Goal: Information Seeking & Learning: Learn about a topic

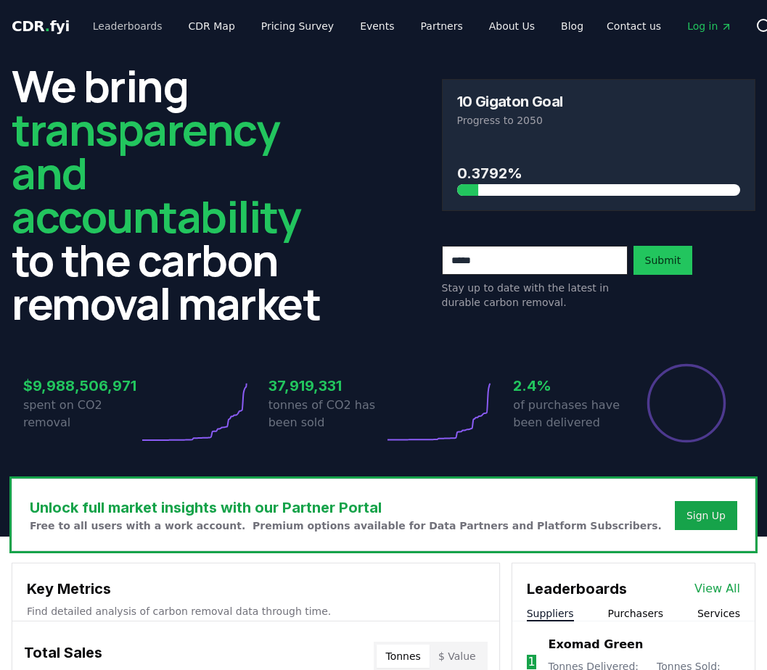
click at [136, 30] on link "Leaderboards" at bounding box center [127, 26] width 93 height 26
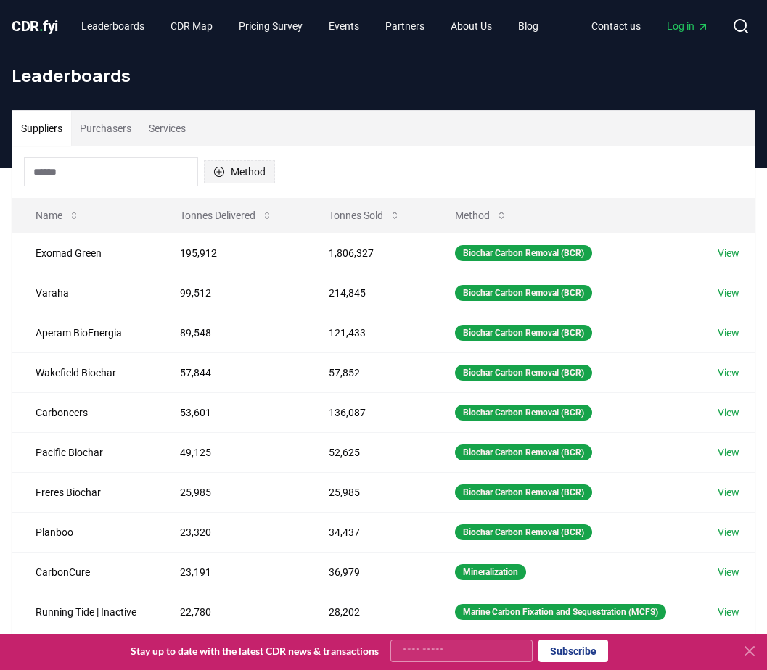
click at [231, 171] on button "Method" at bounding box center [239, 171] width 71 height 23
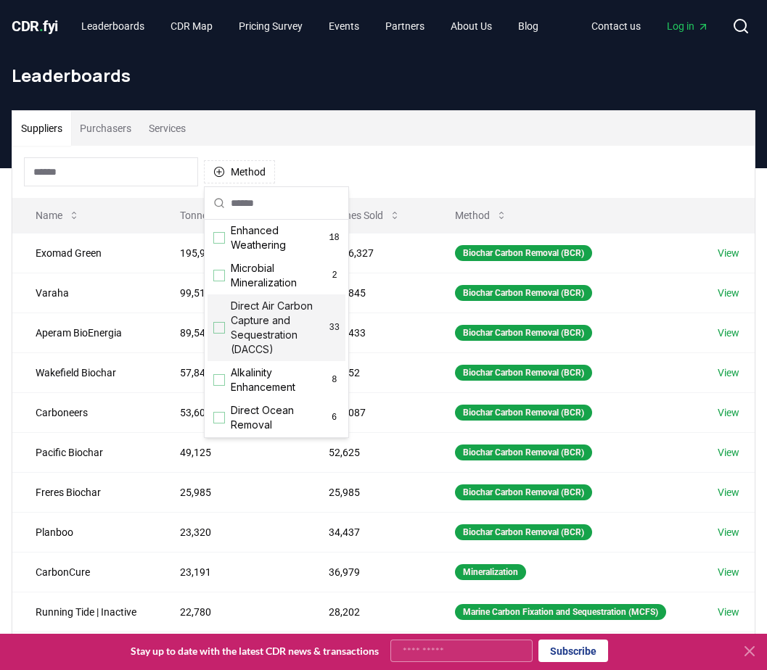
scroll to position [290, 0]
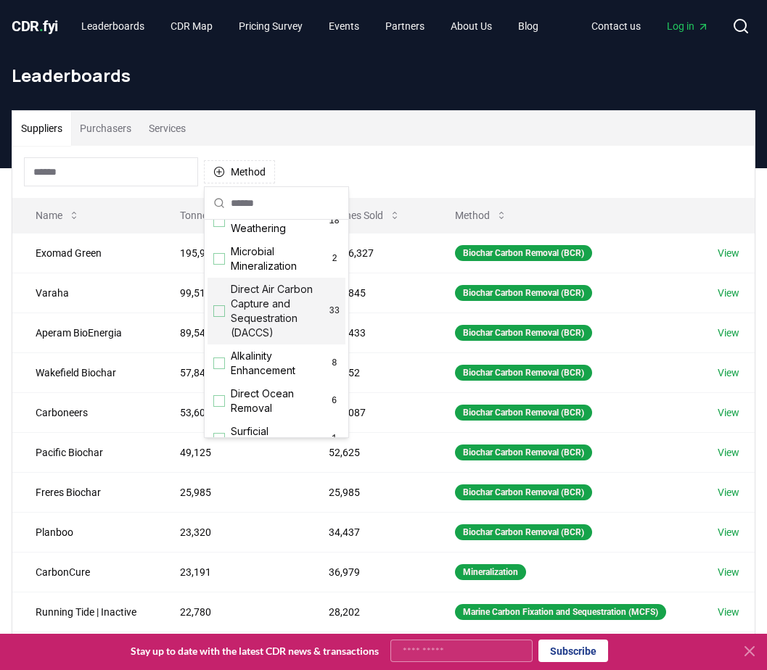
click at [261, 330] on span "Direct Air Carbon Capture and Sequestration (DACCS)" at bounding box center [280, 311] width 99 height 58
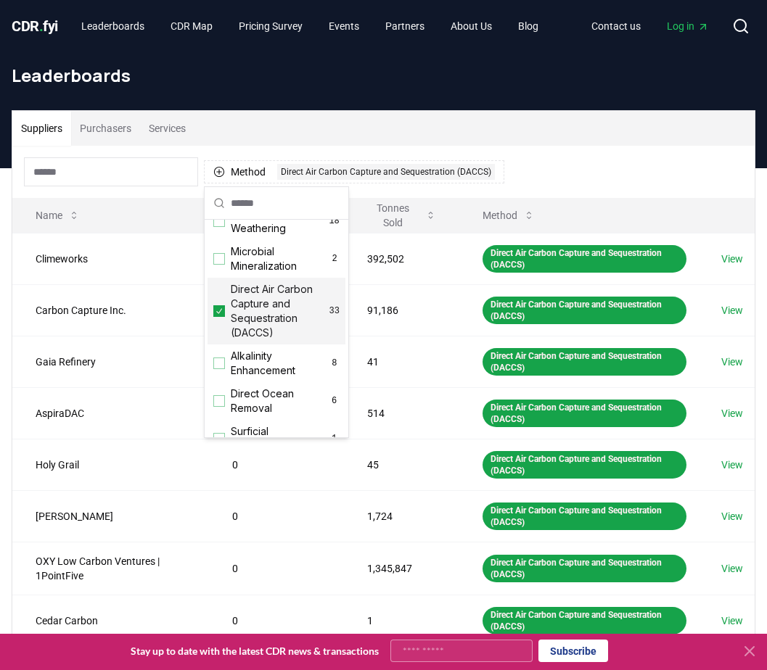
click at [476, 147] on div "Method 1 Direct Air Carbon Capture and Sequestration (DACCS)" at bounding box center [383, 172] width 742 height 52
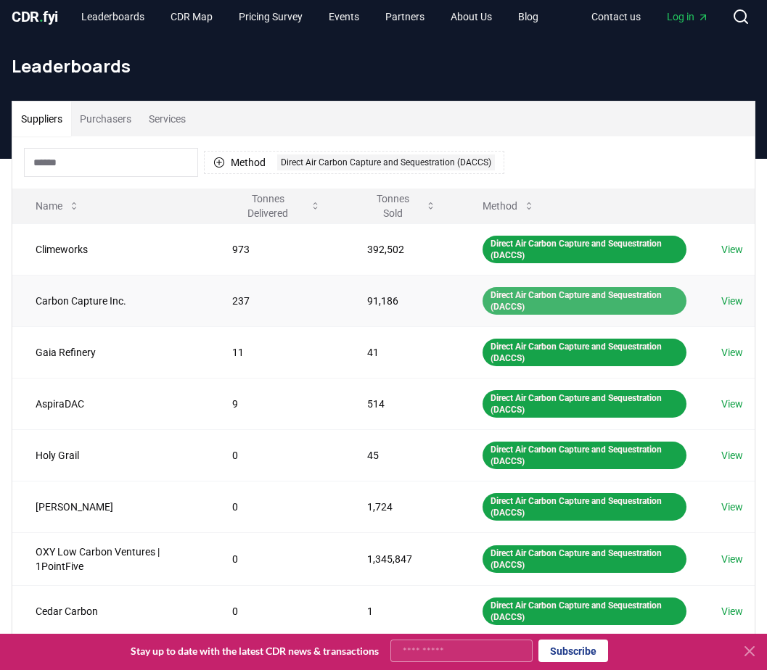
scroll to position [0, 0]
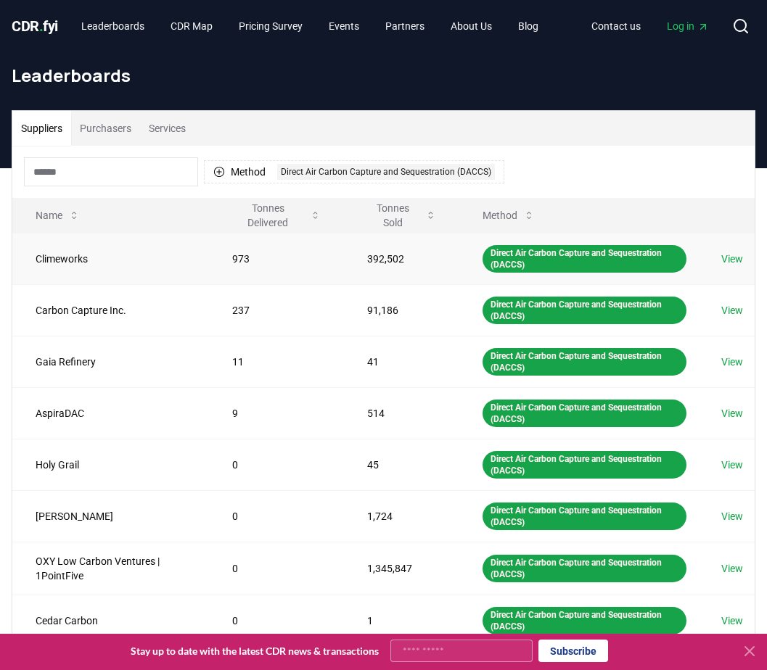
click at [739, 258] on link "View" at bounding box center [732, 259] width 22 height 15
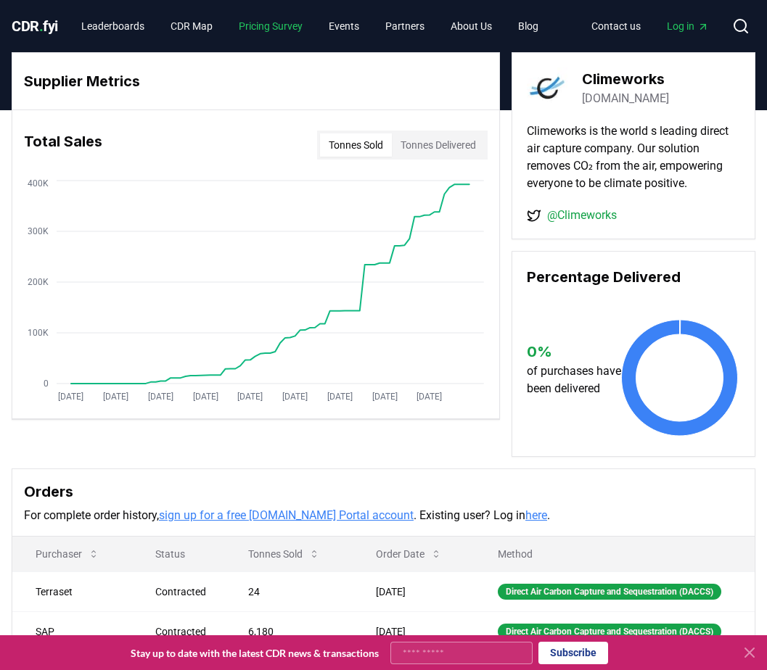
click at [295, 30] on link "Pricing Survey" at bounding box center [270, 26] width 87 height 26
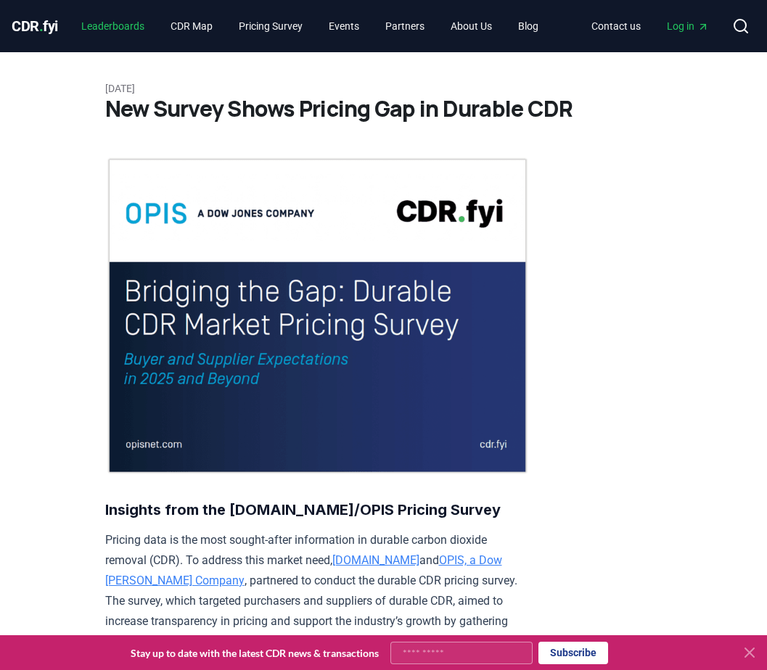
click at [134, 29] on link "Leaderboards" at bounding box center [113, 26] width 86 height 26
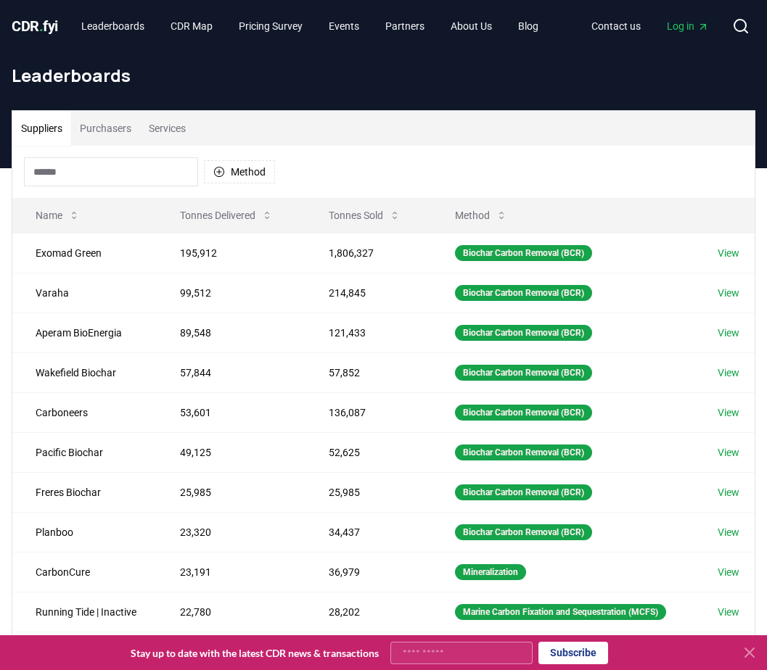
drag, startPoint x: 233, startPoint y: 173, endPoint x: 268, endPoint y: 208, distance: 49.8
click at [233, 173] on div at bounding box center [383, 335] width 767 height 670
click at [237, 173] on button "Method" at bounding box center [239, 171] width 71 height 23
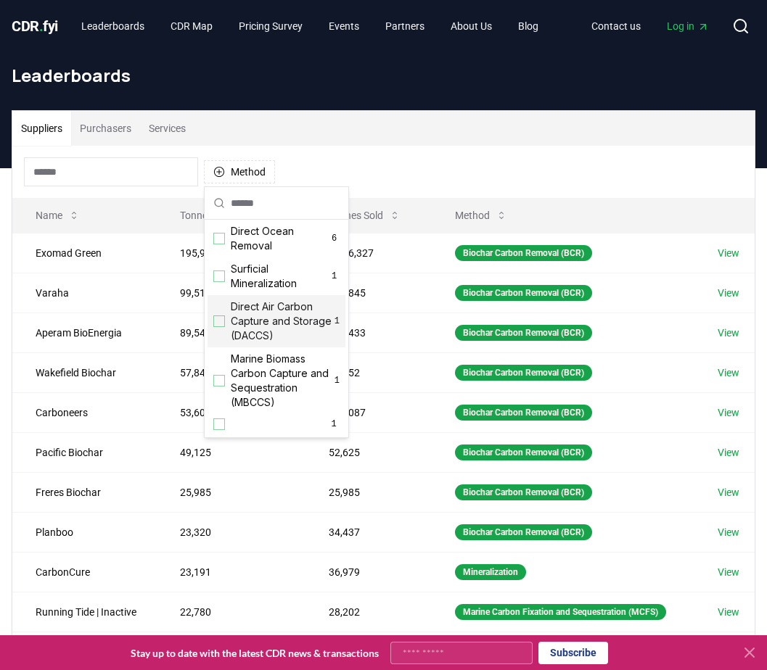
scroll to position [467, 0]
click at [275, 332] on span "Direct Air Carbon Capture and Storage (DACCS)" at bounding box center [283, 322] width 104 height 44
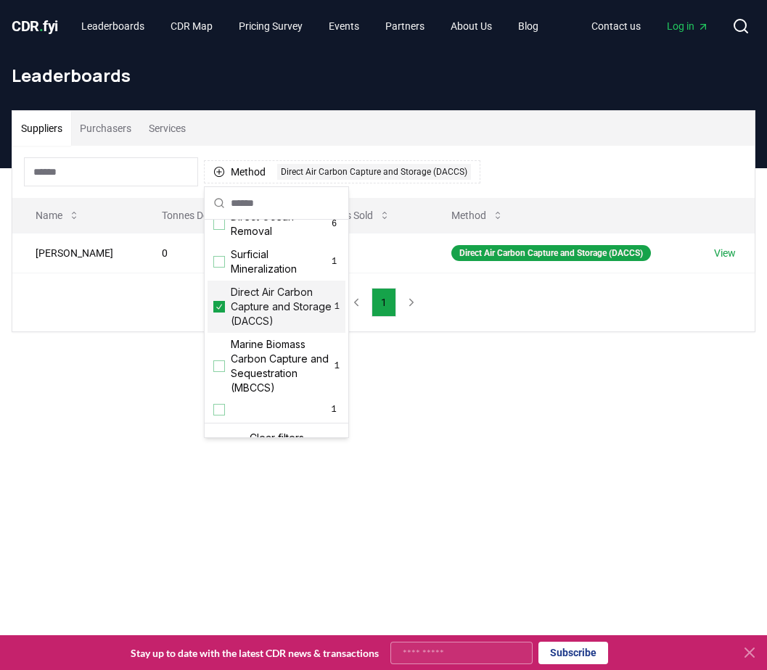
click at [519, 174] on div "Method 1 Direct Air Carbon Capture and Storage (DACCS)" at bounding box center [383, 172] width 742 height 52
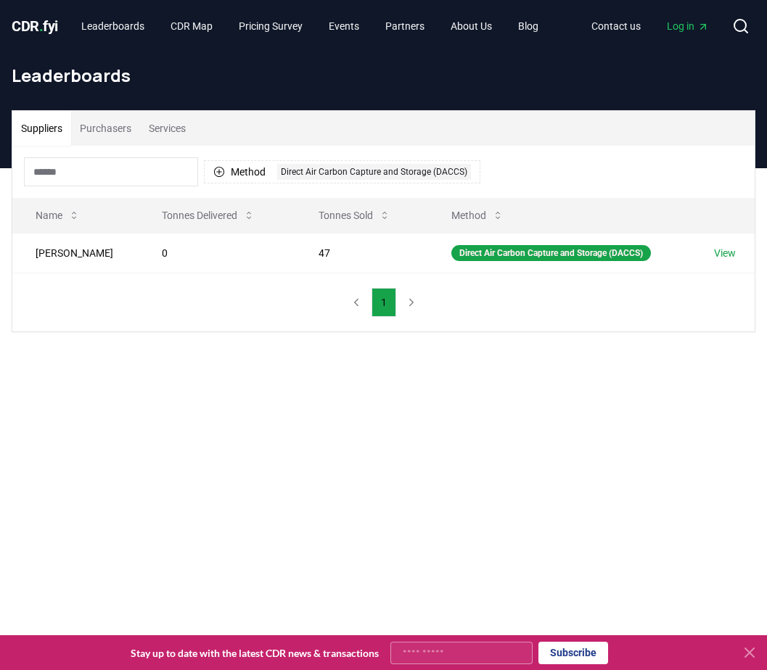
click at [120, 171] on input at bounding box center [111, 171] width 174 height 29
click at [137, 131] on button "Purchasers" at bounding box center [105, 128] width 69 height 35
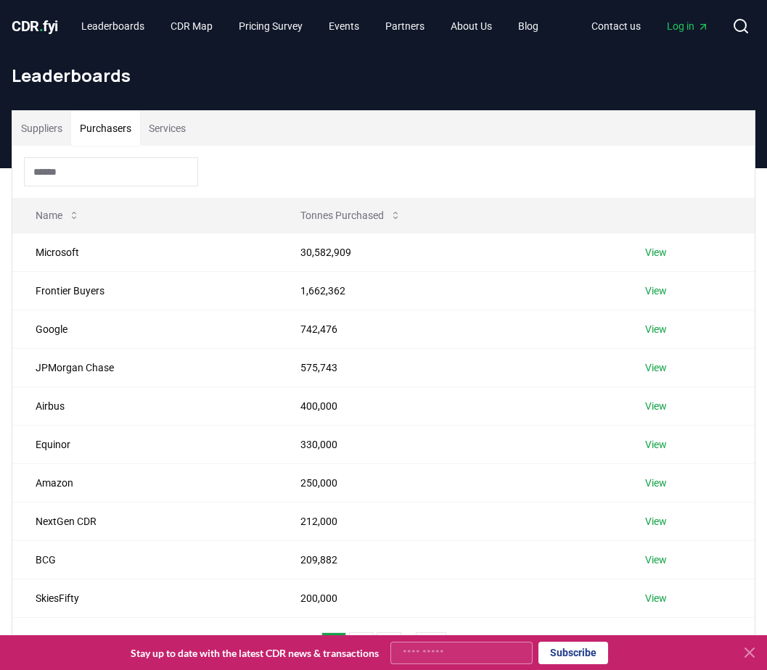
click at [58, 130] on button "Suppliers" at bounding box center [41, 128] width 59 height 35
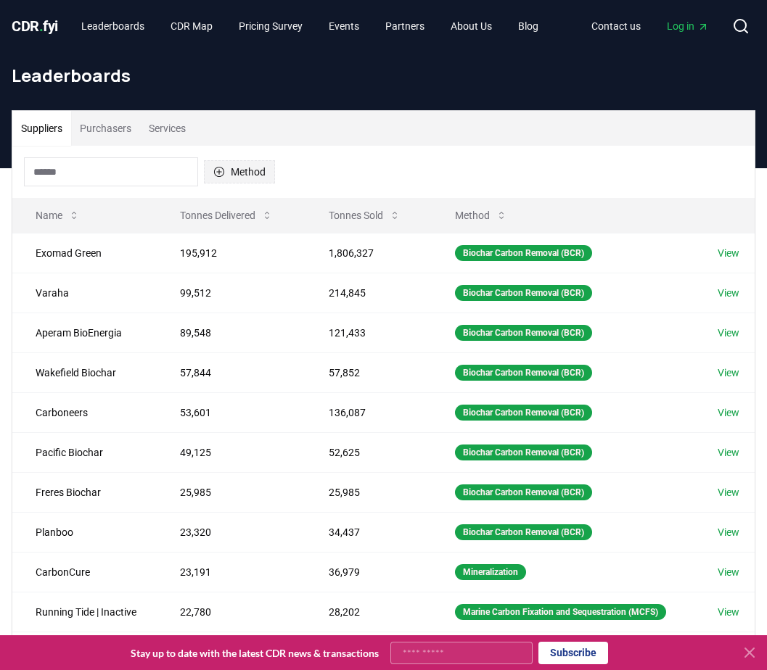
click at [238, 182] on button "Method" at bounding box center [239, 171] width 71 height 23
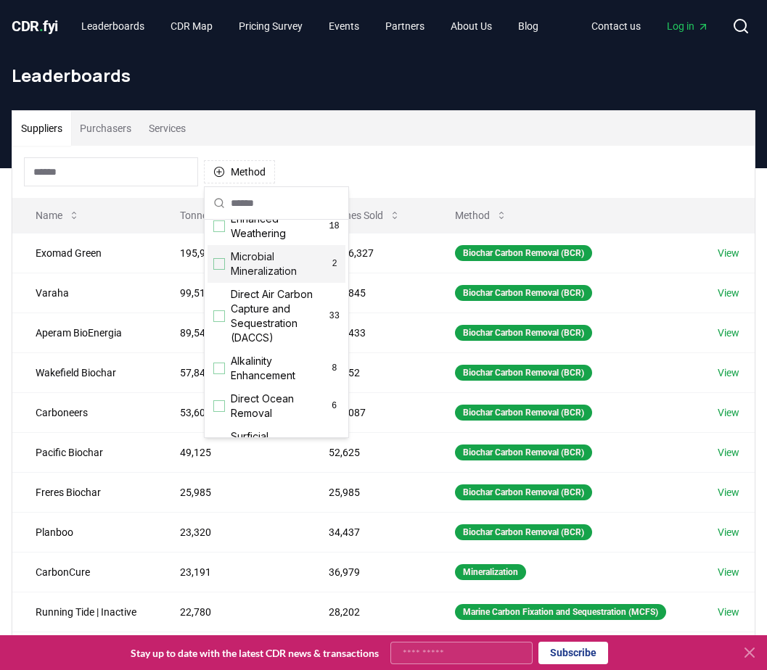
scroll to position [363, 0]
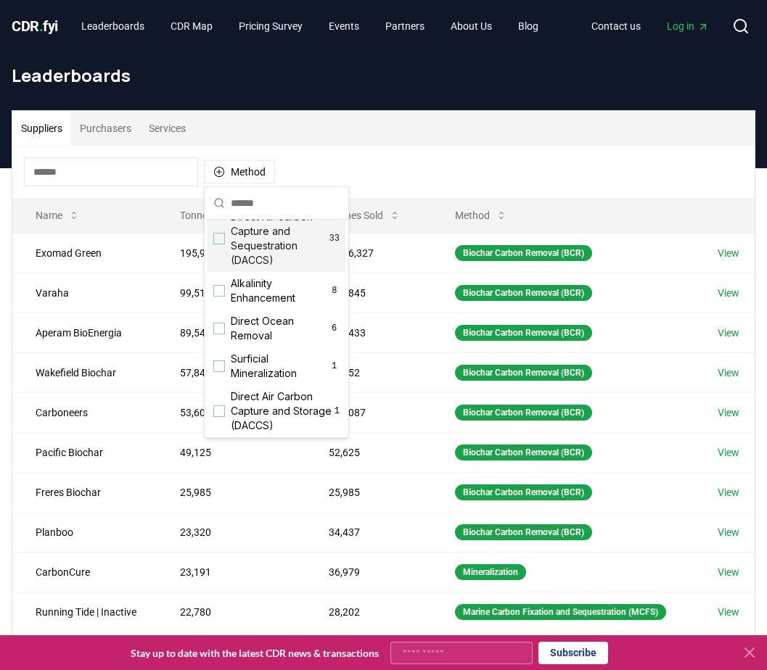
click at [268, 250] on span "Direct Air Carbon Capture and Sequestration (DACCS)" at bounding box center [280, 239] width 99 height 58
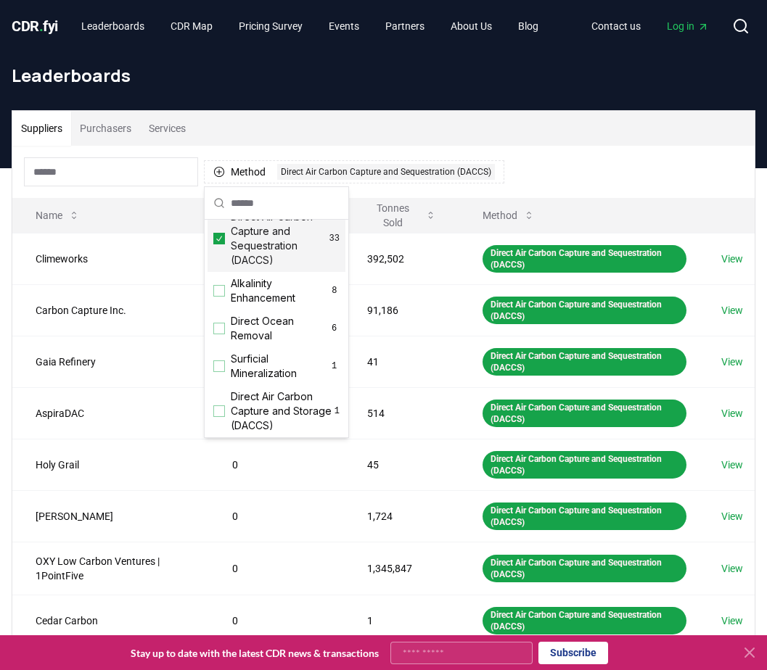
click at [356, 148] on div "Method 1 Direct Air Carbon Capture and Sequestration (DACCS)" at bounding box center [383, 172] width 742 height 52
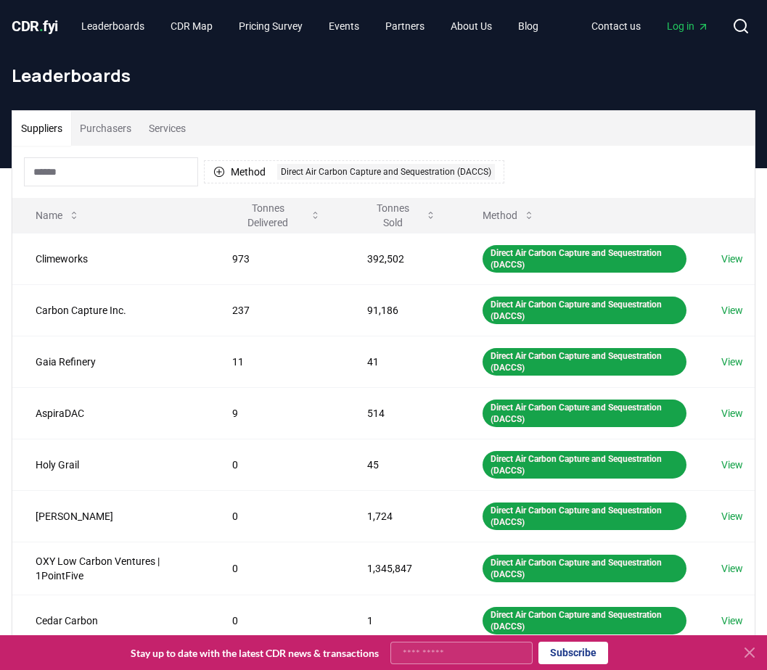
click at [250, 161] on button "Method 1 Direct Air Carbon Capture and Sequestration (DACCS)" at bounding box center [354, 171] width 300 height 23
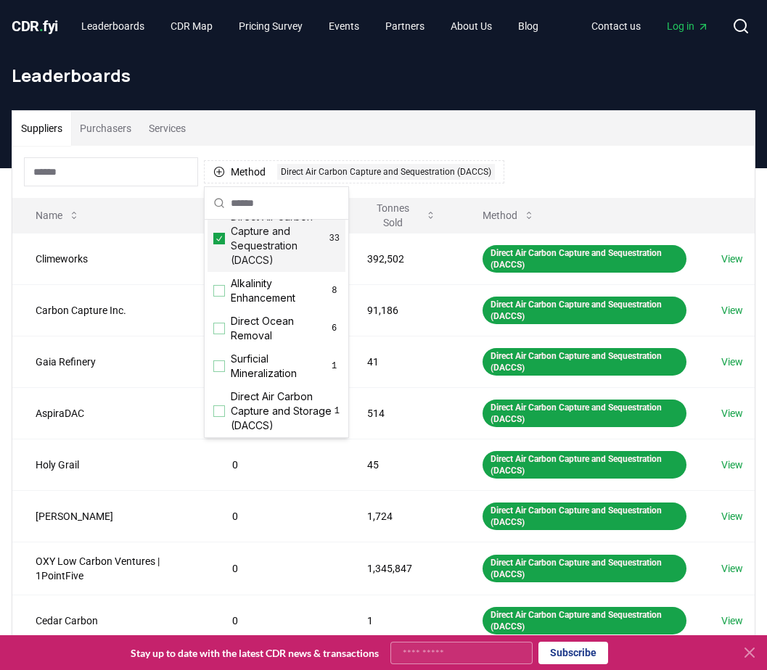
scroll to position [435, 0]
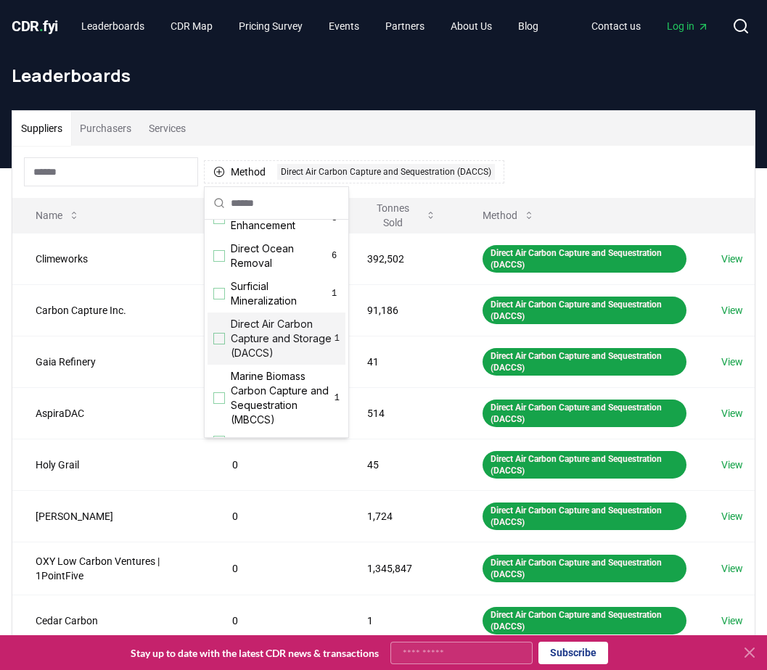
click at [276, 352] on span "Direct Air Carbon Capture and Storage (DACCS)" at bounding box center [283, 339] width 104 height 44
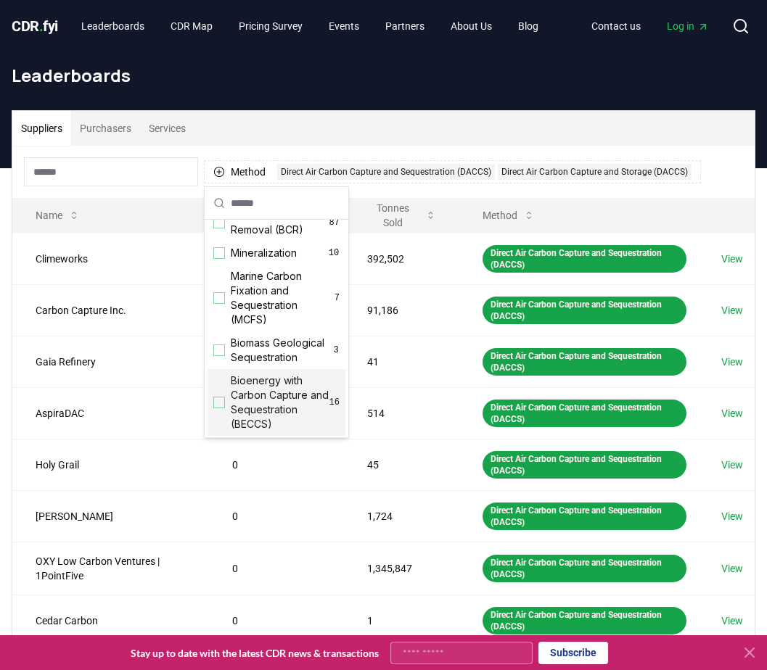
scroll to position [0, 0]
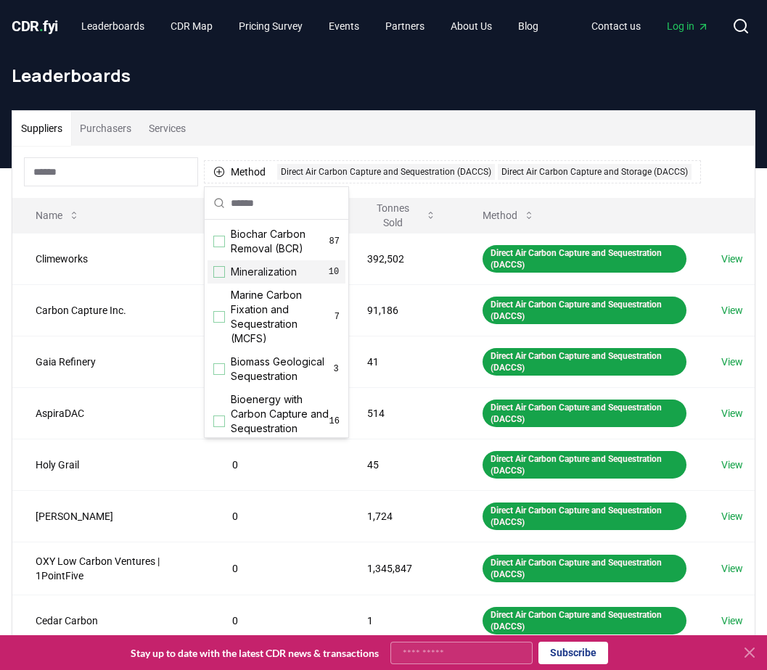
click at [306, 138] on div "Suppliers Purchasers Services" at bounding box center [383, 128] width 742 height 35
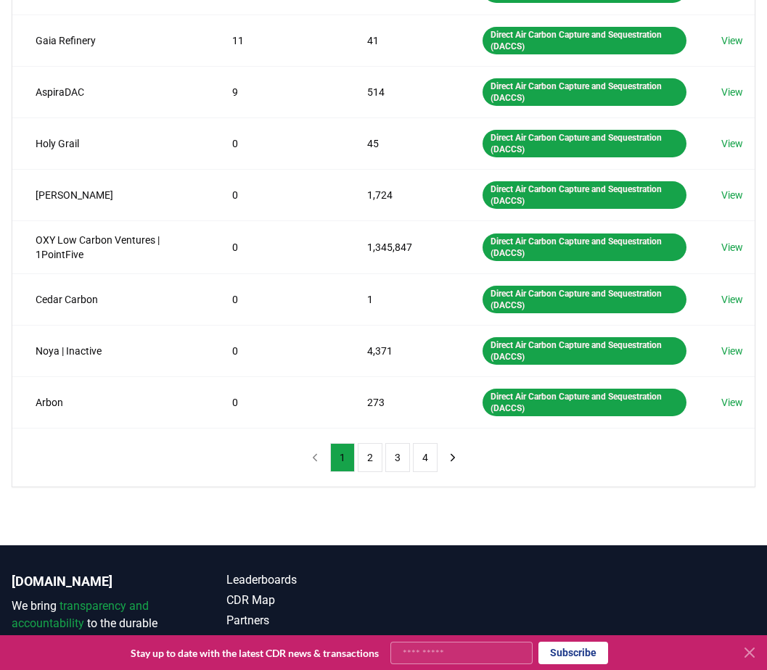
scroll to position [363, 0]
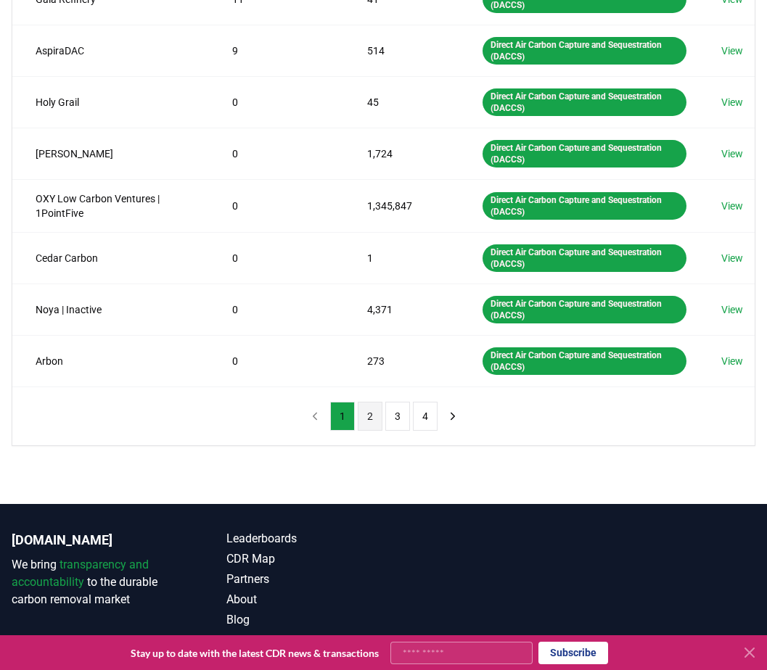
click at [369, 414] on button "2" at bounding box center [370, 416] width 25 height 29
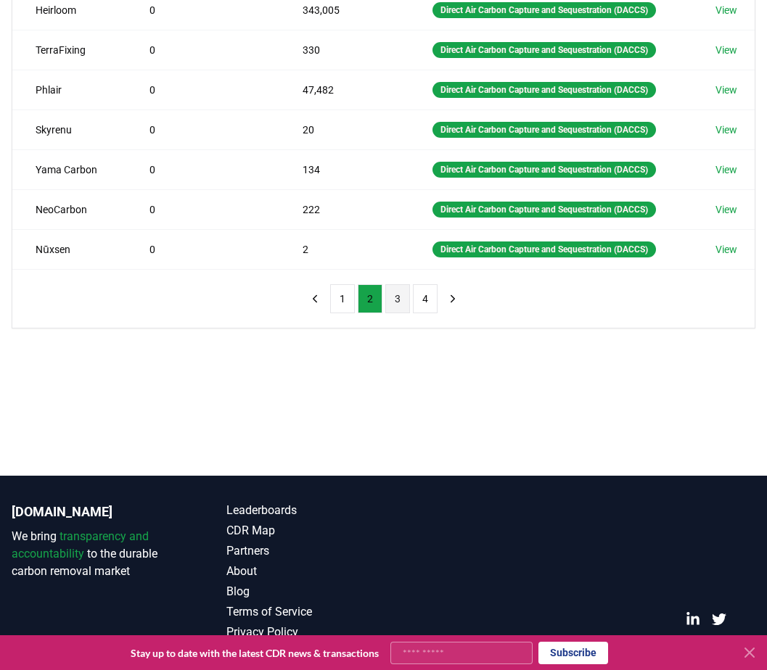
click at [392, 300] on button "3" at bounding box center [397, 298] width 25 height 29
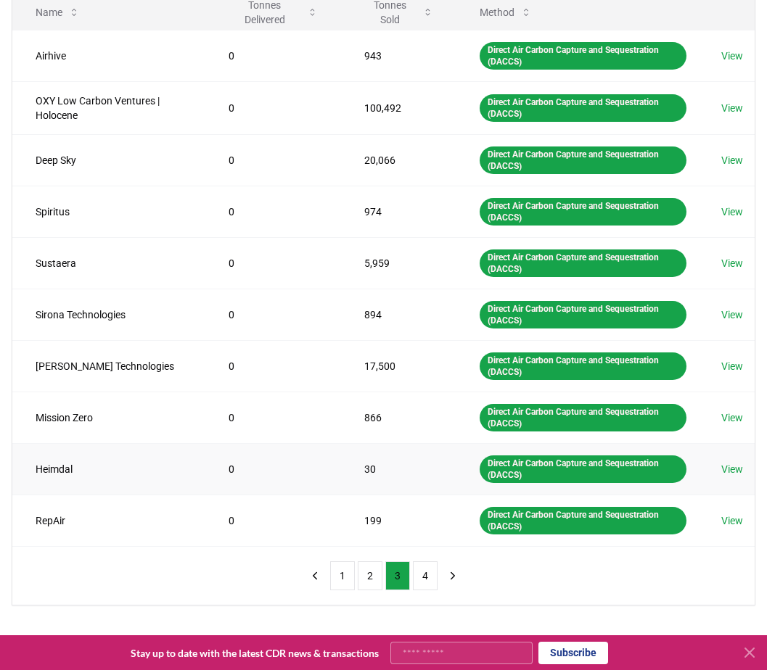
scroll to position [290, 0]
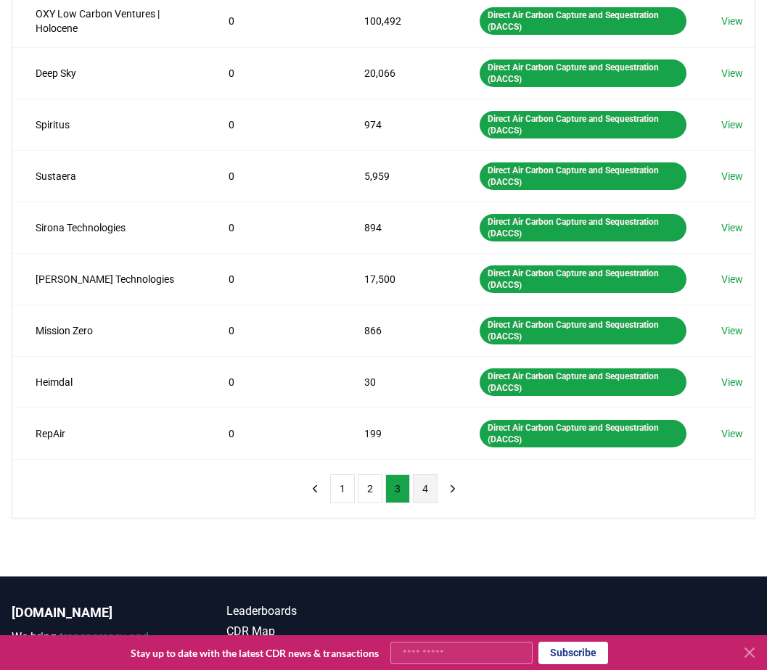
click at [420, 485] on button "4" at bounding box center [425, 489] width 25 height 29
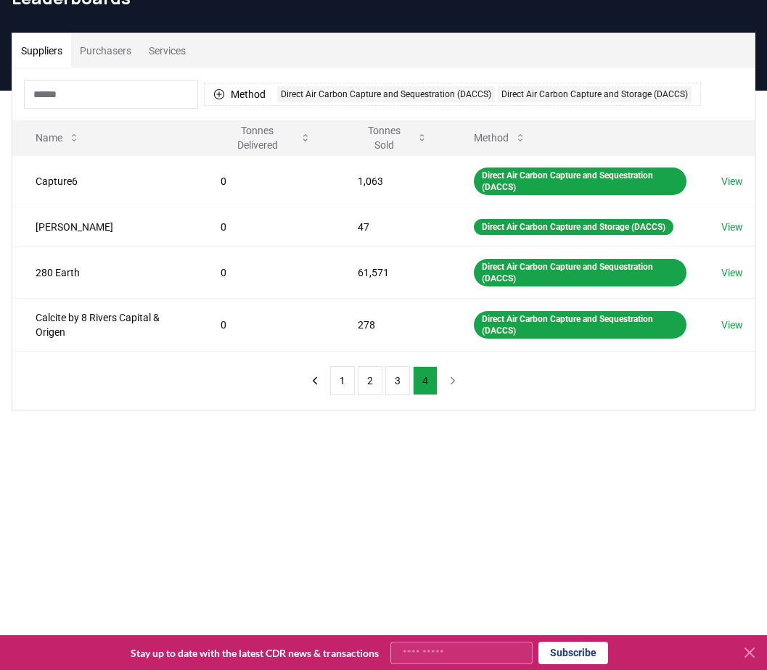
scroll to position [73, 0]
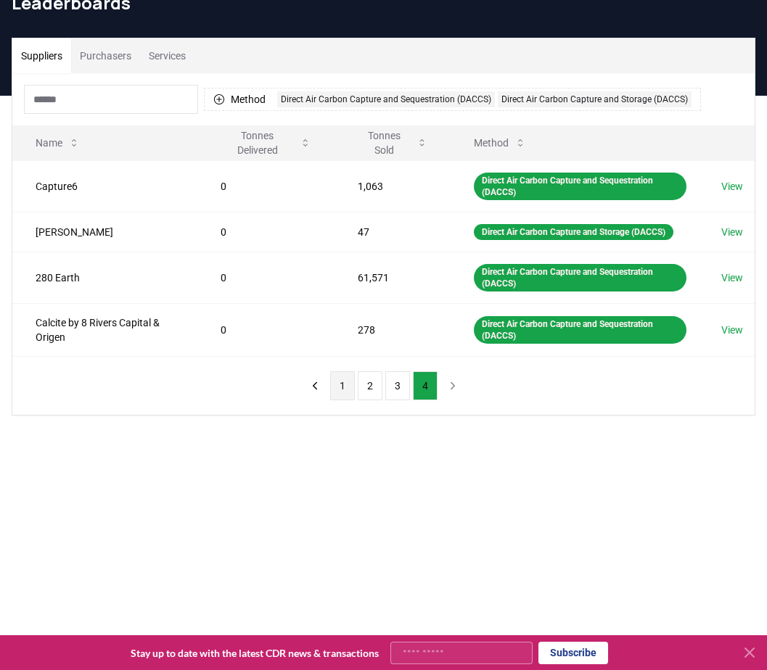
click at [349, 400] on button "1" at bounding box center [342, 385] width 25 height 29
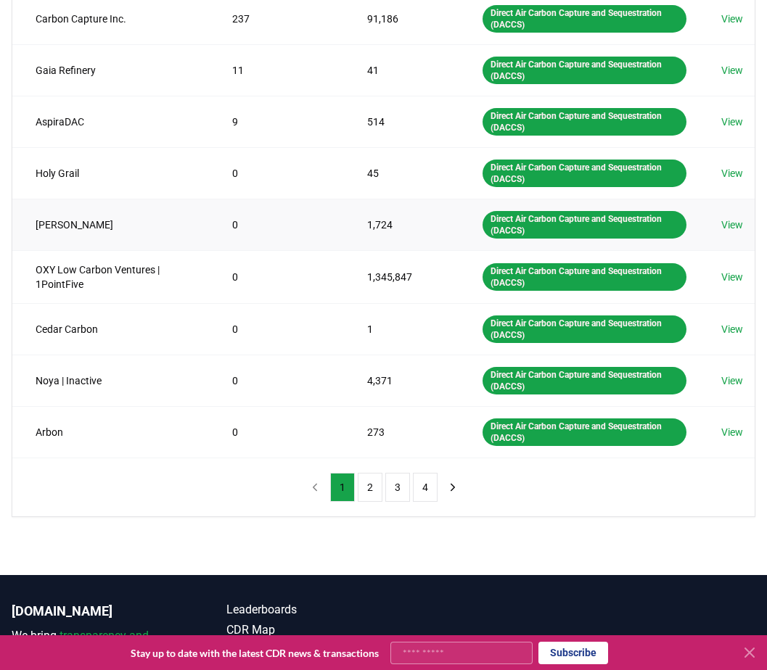
scroll to position [145, 0]
